Goal: Information Seeking & Learning: Learn about a topic

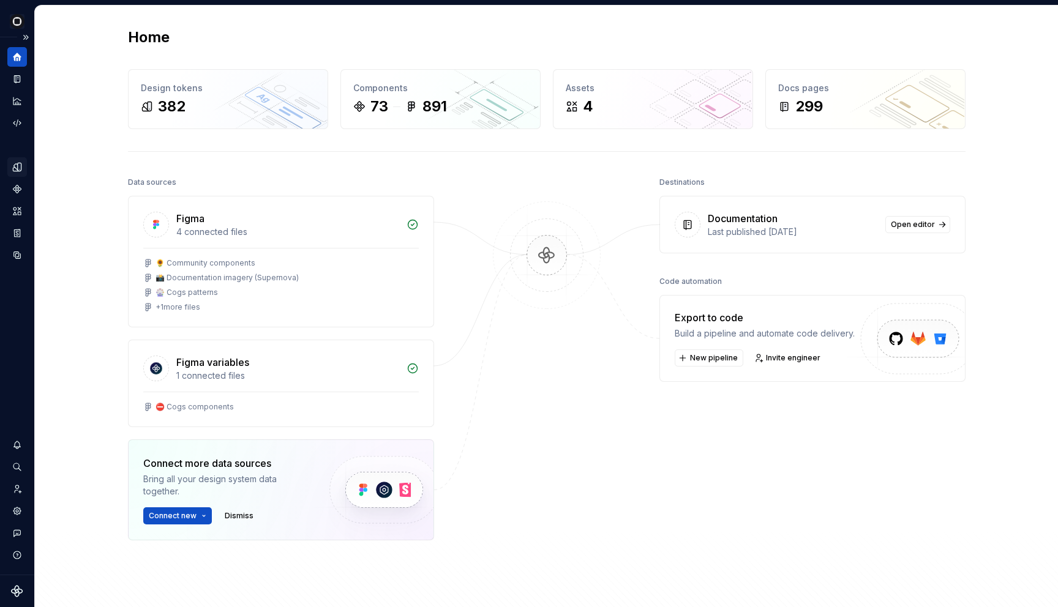
click at [9, 167] on div "Design tokens" at bounding box center [17, 167] width 20 height 20
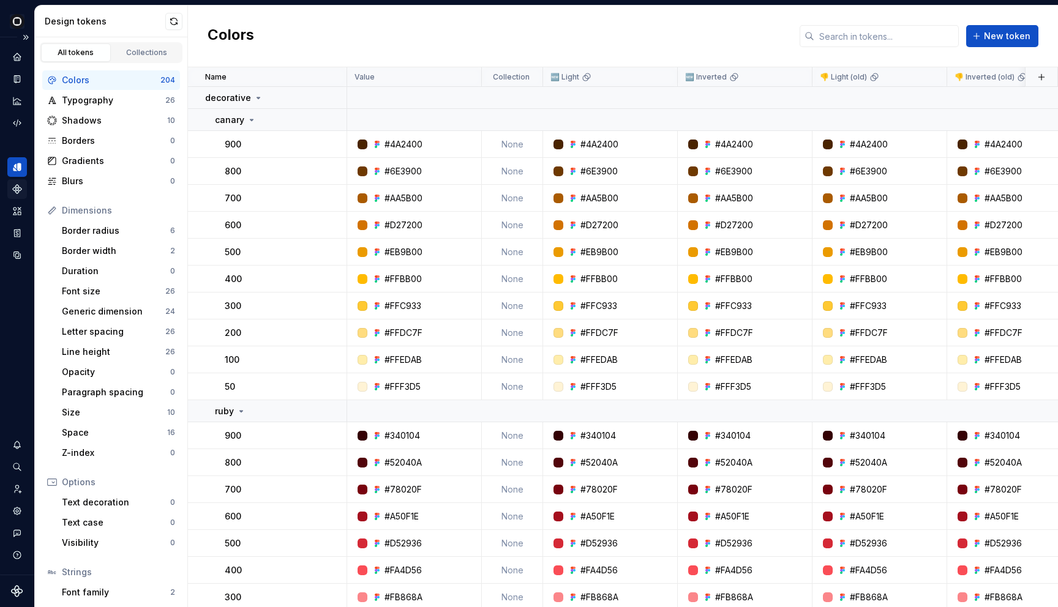
click at [11, 190] on div "Components" at bounding box center [17, 189] width 20 height 20
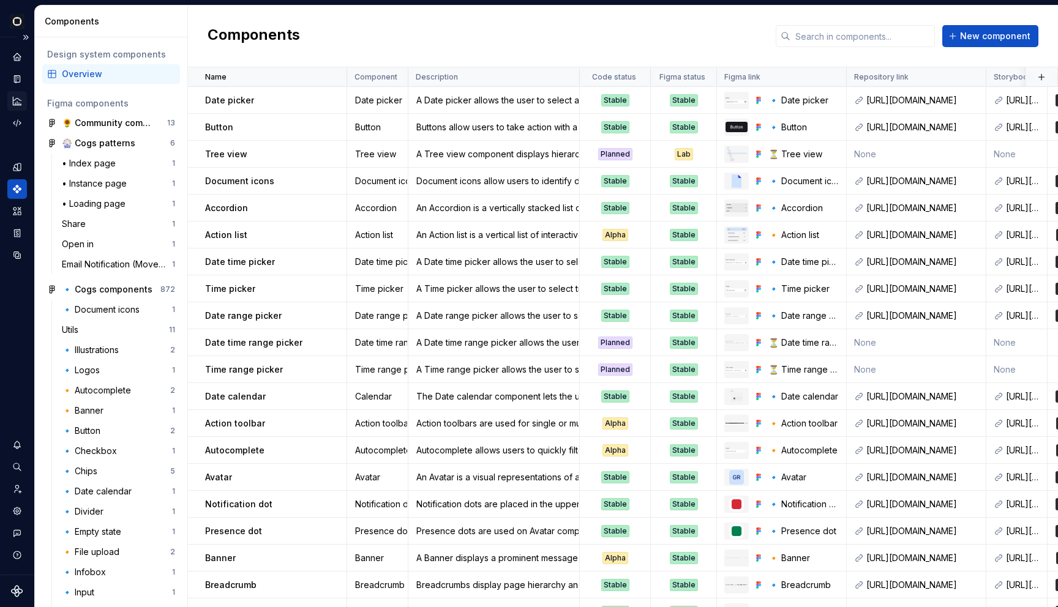
click at [14, 105] on icon "Analytics" at bounding box center [17, 100] width 11 height 11
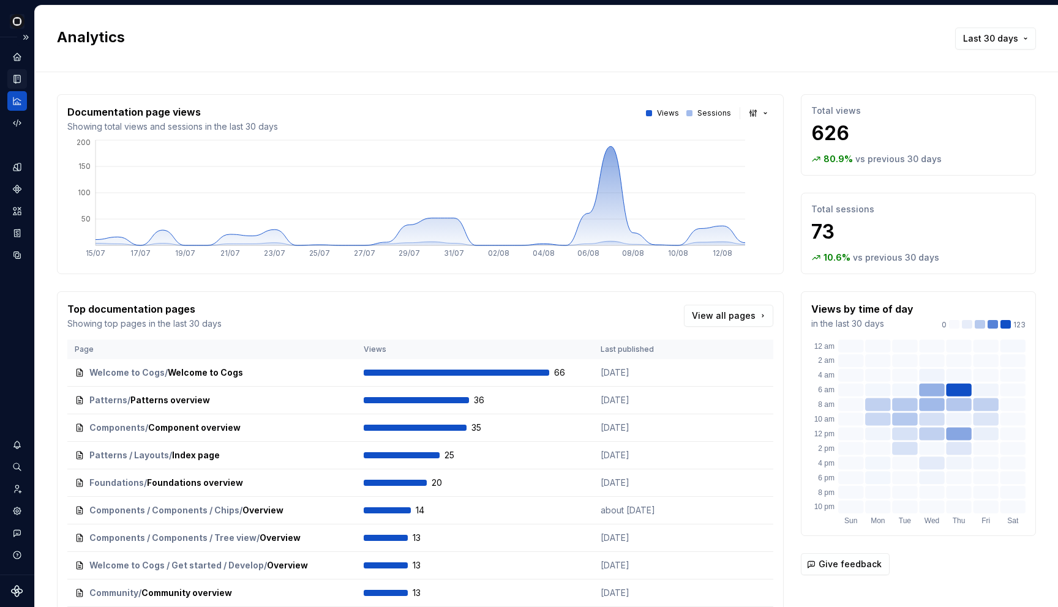
click at [13, 84] on icon "Documentation" at bounding box center [17, 78] width 11 height 11
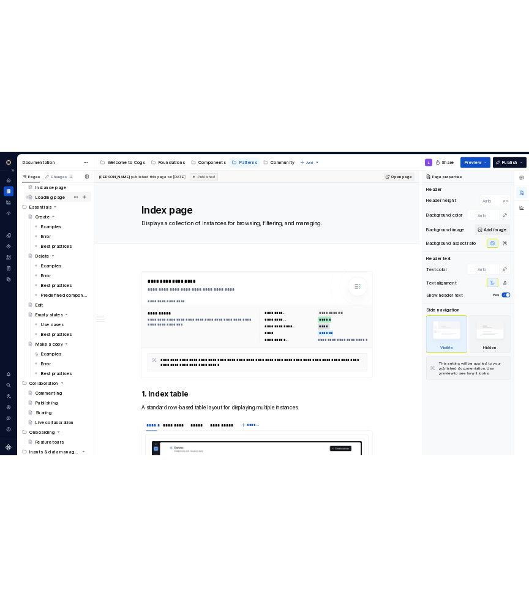
scroll to position [438, 0]
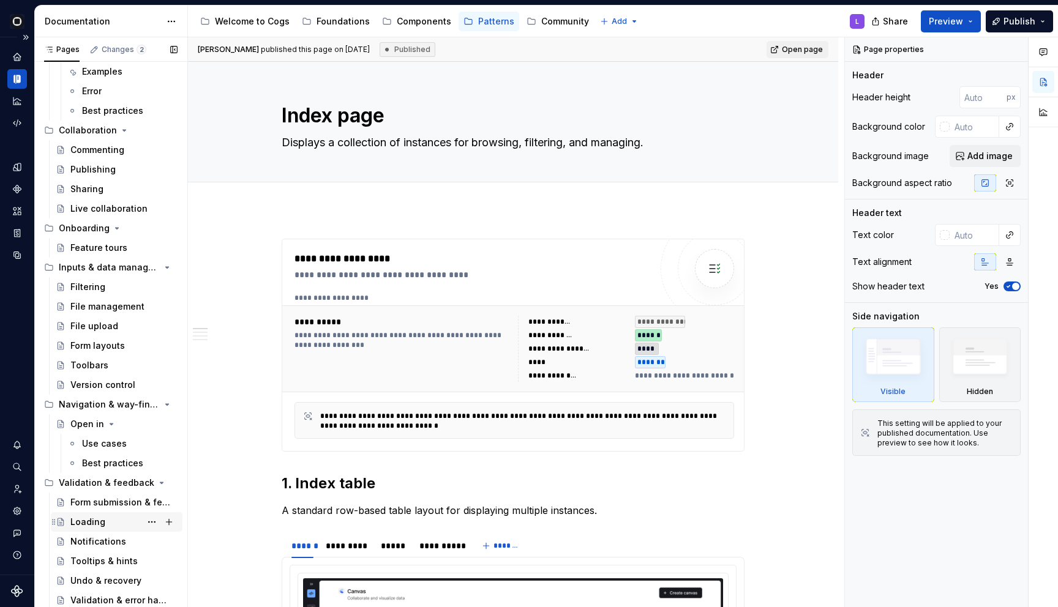
click at [86, 525] on div "Loading" at bounding box center [87, 522] width 35 height 12
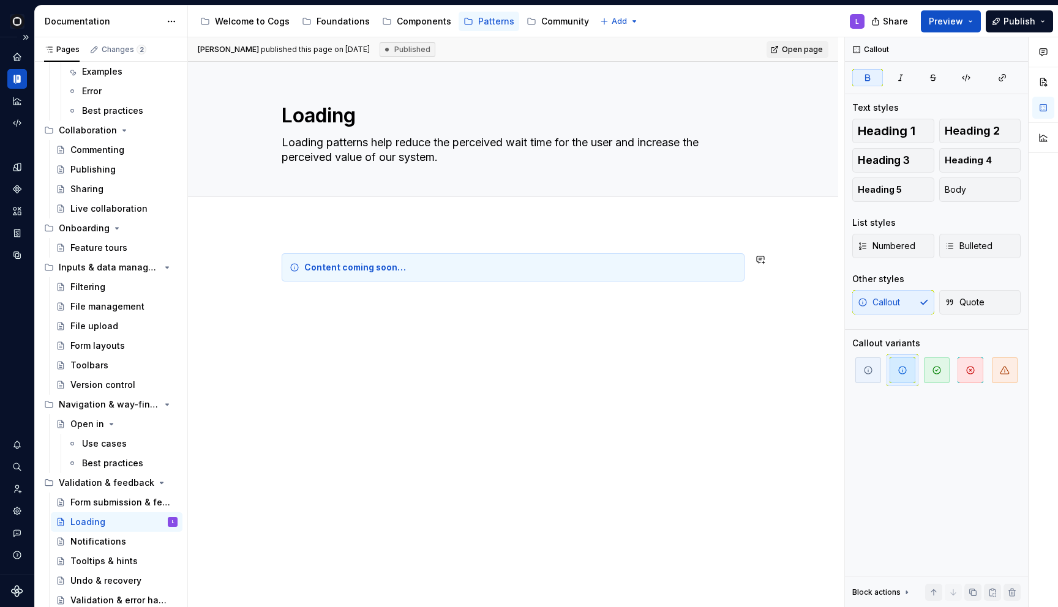
click at [312, 288] on div "Content coming soon…" at bounding box center [513, 276] width 463 height 47
click at [321, 321] on div "Content coming soon…" at bounding box center [513, 360] width 650 height 273
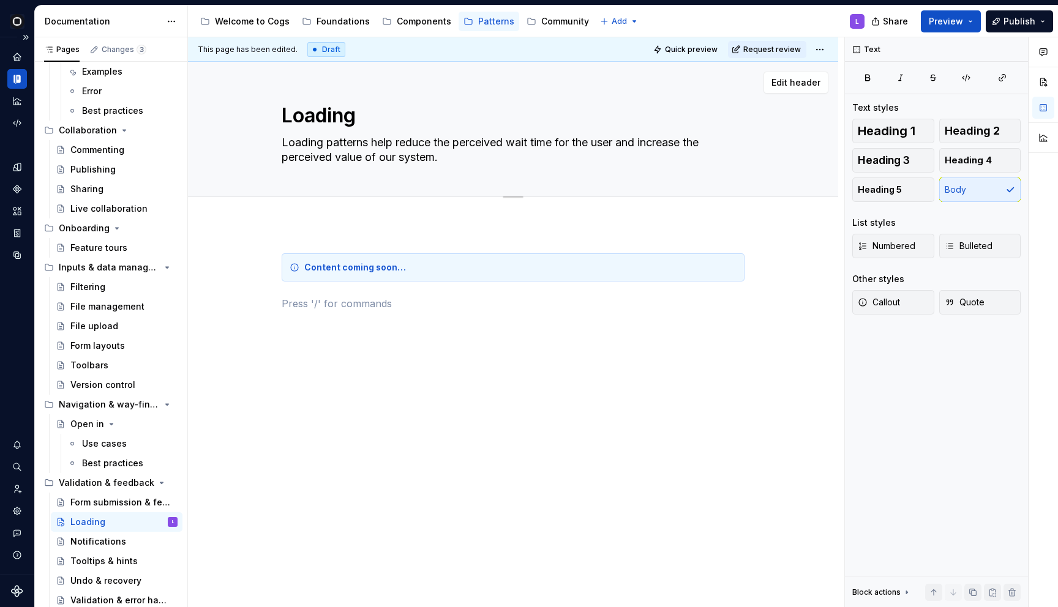
type textarea "*"
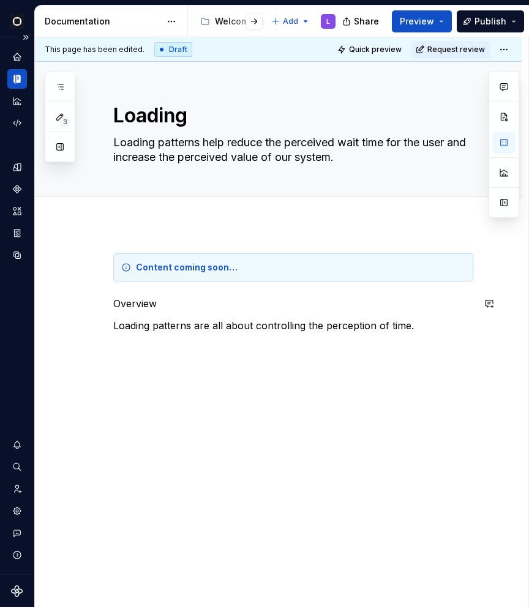
click at [415, 356] on div "Content coming soon… Overview Loading patterns are all about controlling the pe…" at bounding box center [278, 377] width 487 height 306
click at [410, 329] on p "Loading patterns are all about controlling the perception of time." at bounding box center [293, 325] width 360 height 15
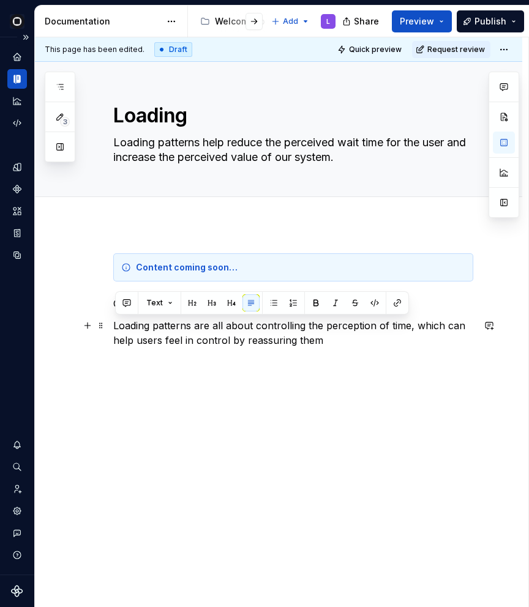
drag, startPoint x: 385, startPoint y: 335, endPoint x: 408, endPoint y: 329, distance: 23.6
click at [408, 329] on p "Loading patterns are all about controlling the perception of time, which can he…" at bounding box center [293, 332] width 360 height 29
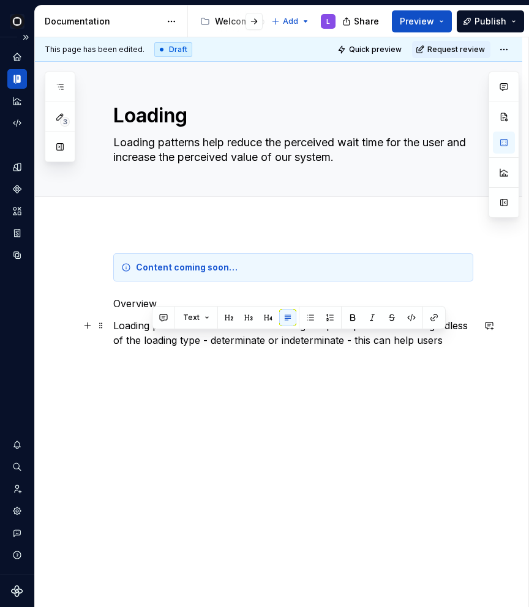
drag, startPoint x: 446, startPoint y: 347, endPoint x: 373, endPoint y: 343, distance: 73.0
click at [373, 343] on p "Loading patterns are all about controlling the perception of time. Regardless o…" at bounding box center [293, 332] width 360 height 29
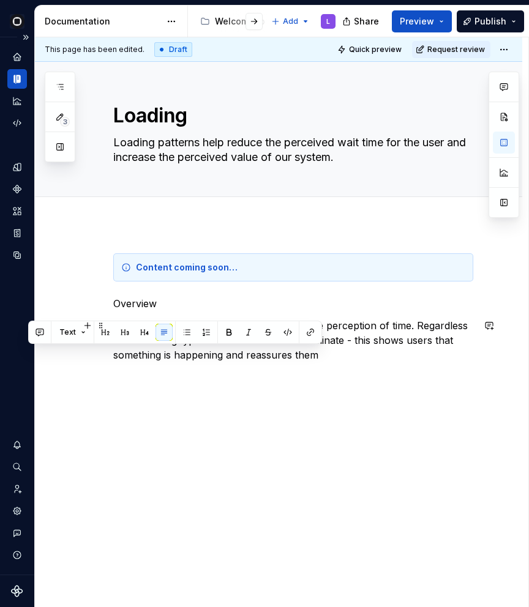
drag, startPoint x: 228, startPoint y: 354, endPoint x: 332, endPoint y: 356, distance: 103.5
click at [332, 356] on p "Loading patterns are all about controlling the perception of time. Regardless o…" at bounding box center [293, 340] width 360 height 44
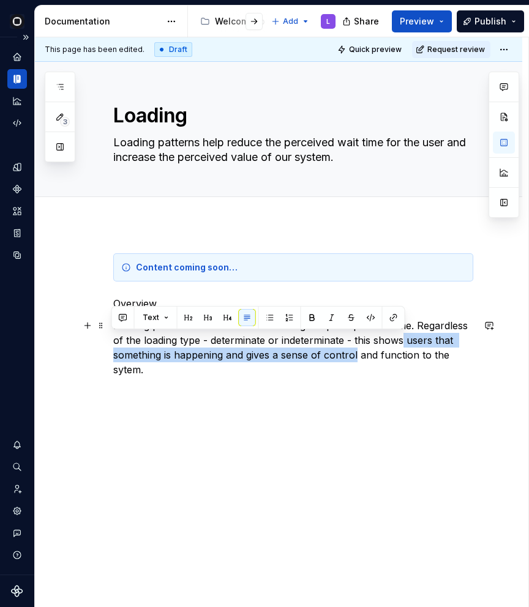
drag, startPoint x: 356, startPoint y: 359, endPoint x: 404, endPoint y: 335, distance: 53.7
click at [404, 335] on p "Loading patterns are all about controlling the perception of time. Regardless o…" at bounding box center [293, 347] width 360 height 59
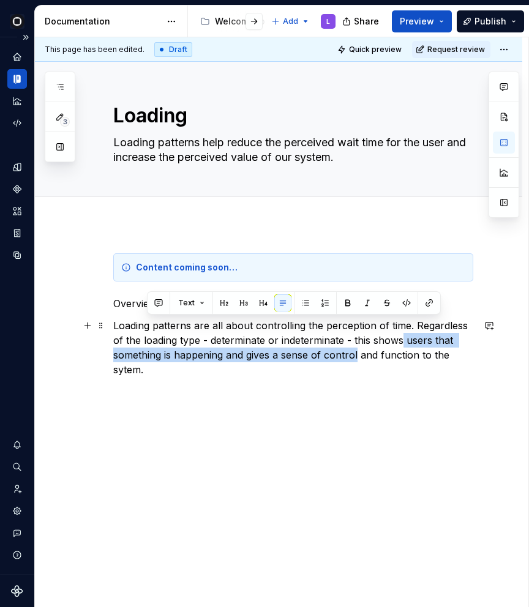
drag, startPoint x: 386, startPoint y: 368, endPoint x: 411, endPoint y: 330, distance: 45.5
click at [411, 330] on p "Loading patterns are all about controlling the perception of time. Regardless o…" at bounding box center [293, 347] width 360 height 59
copy p "Regardless of the loading type - determinate or indeterminate - this shows user…"
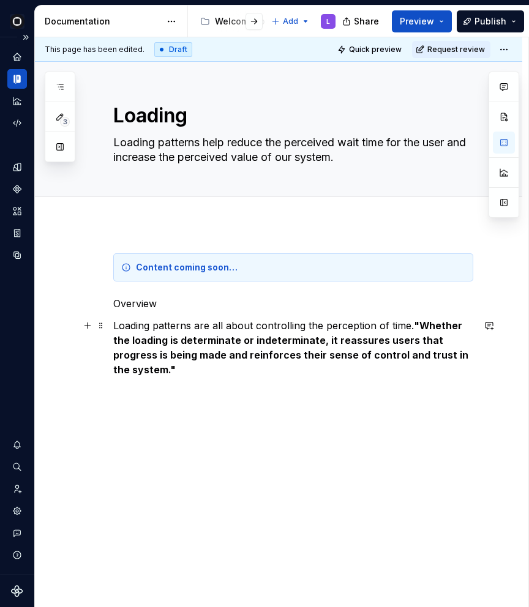
click at [464, 352] on p "Loading patterns are all about controlling the perception of time. "Whether the…" at bounding box center [293, 354] width 360 height 73
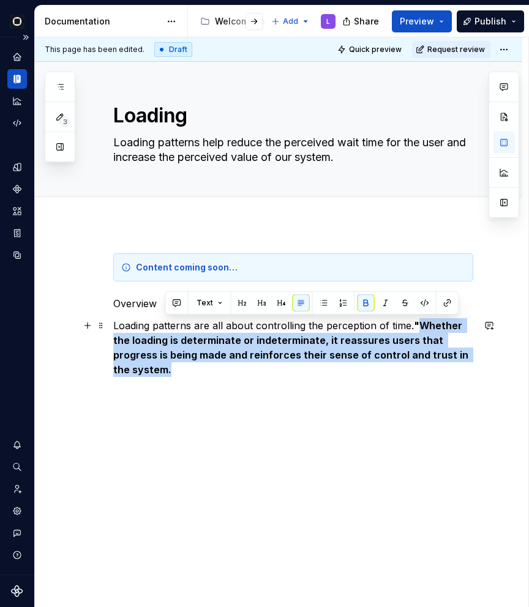
drag, startPoint x: 449, startPoint y: 348, endPoint x: 418, endPoint y: 329, distance: 36.2
click at [418, 329] on p "Loading patterns are all about controlling the perception of time. "Whether the…" at bounding box center [293, 354] width 360 height 73
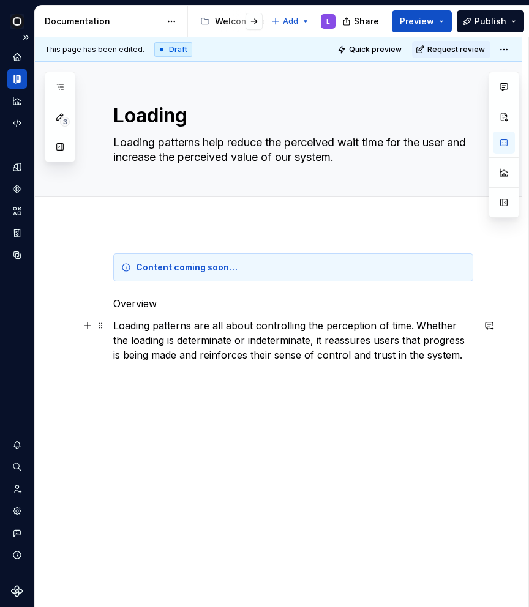
click at [427, 360] on p "Loading patterns are all about controlling the perception of time. Whether the …" at bounding box center [293, 347] width 360 height 59
click at [300, 339] on p "Loading patterns are all about controlling the perception of time. Whether the …" at bounding box center [293, 347] width 360 height 59
click at [410, 342] on p "Loading patterns are all about controlling the perception of time. Whether the …" at bounding box center [293, 354] width 360 height 73
click at [355, 342] on p "Loading patterns are all about controlling the perception of time. Whether the …" at bounding box center [293, 354] width 360 height 73
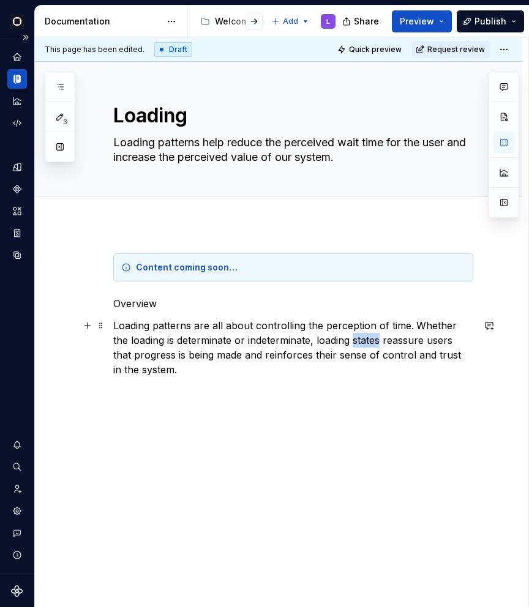
click at [355, 342] on p "Loading patterns are all about controlling the perception of time. Whether the …" at bounding box center [293, 354] width 360 height 73
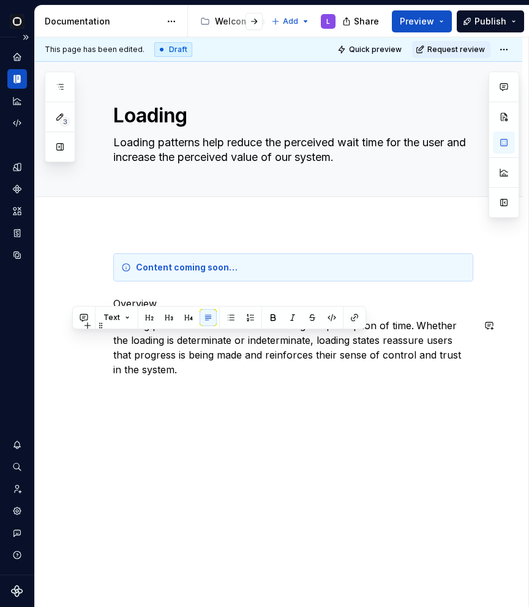
click at [306, 376] on p "Loading patterns are all about controlling the perception of time. Whether the …" at bounding box center [293, 354] width 360 height 73
click at [346, 343] on p "Loading patterns are all about controlling the perception of time. Whether the …" at bounding box center [293, 354] width 360 height 73
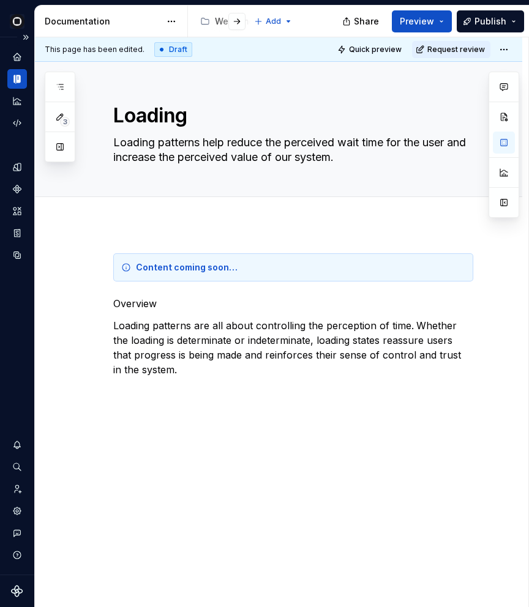
type textarea "*"
